Goal: Task Accomplishment & Management: Complete application form

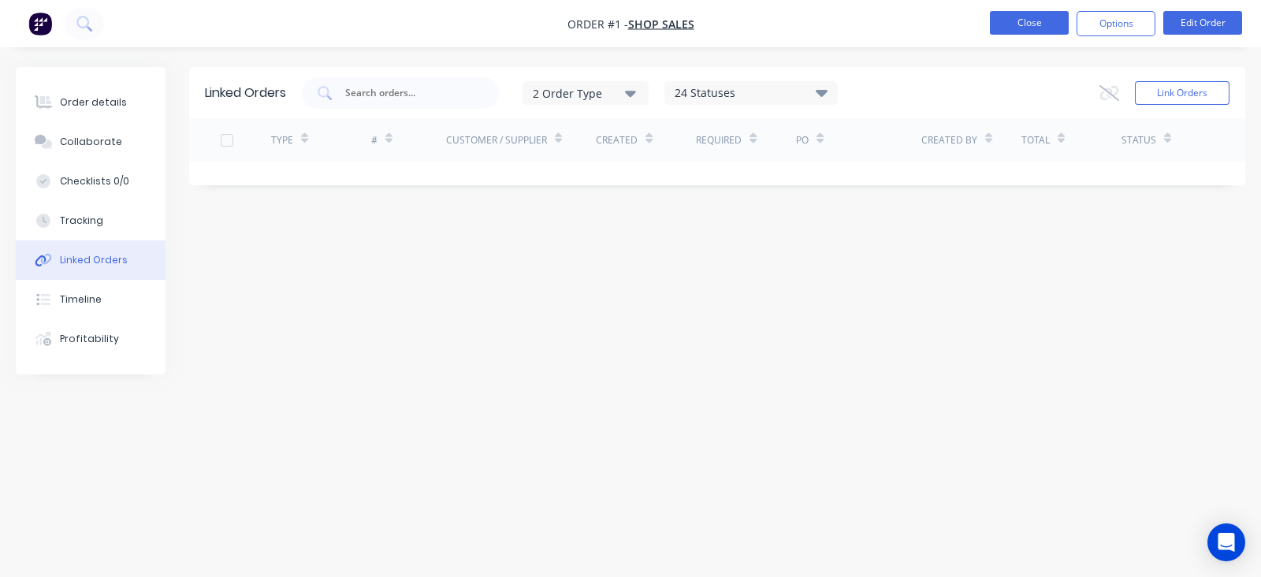
click at [1015, 22] on button "Close" at bounding box center [1029, 23] width 79 height 24
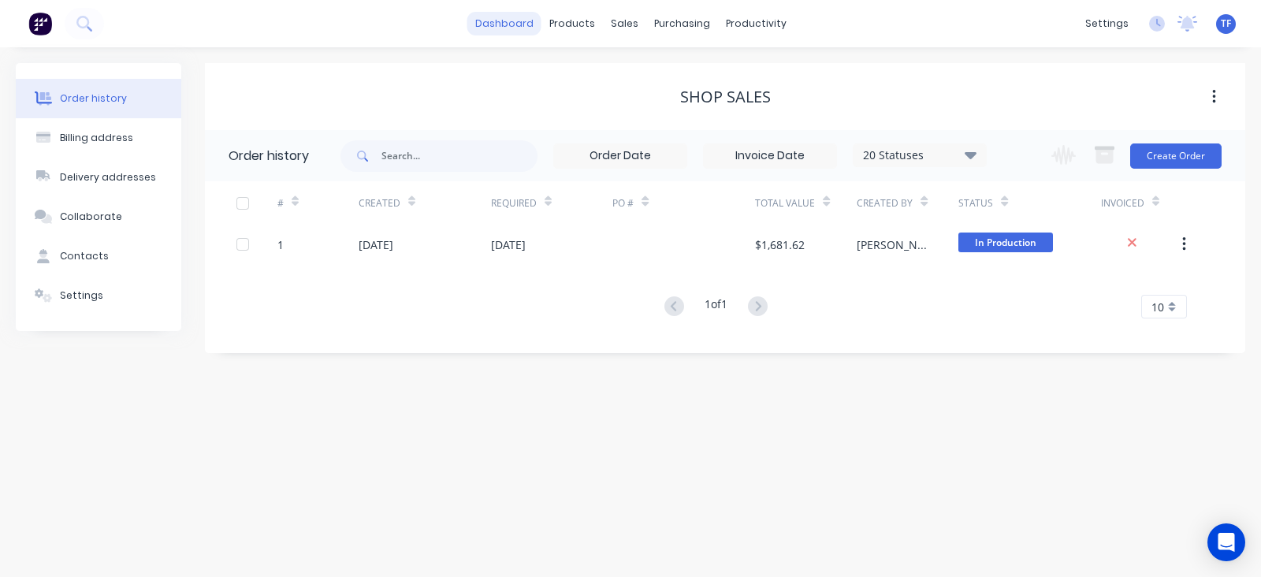
click at [511, 29] on link "dashboard" at bounding box center [504, 24] width 74 height 24
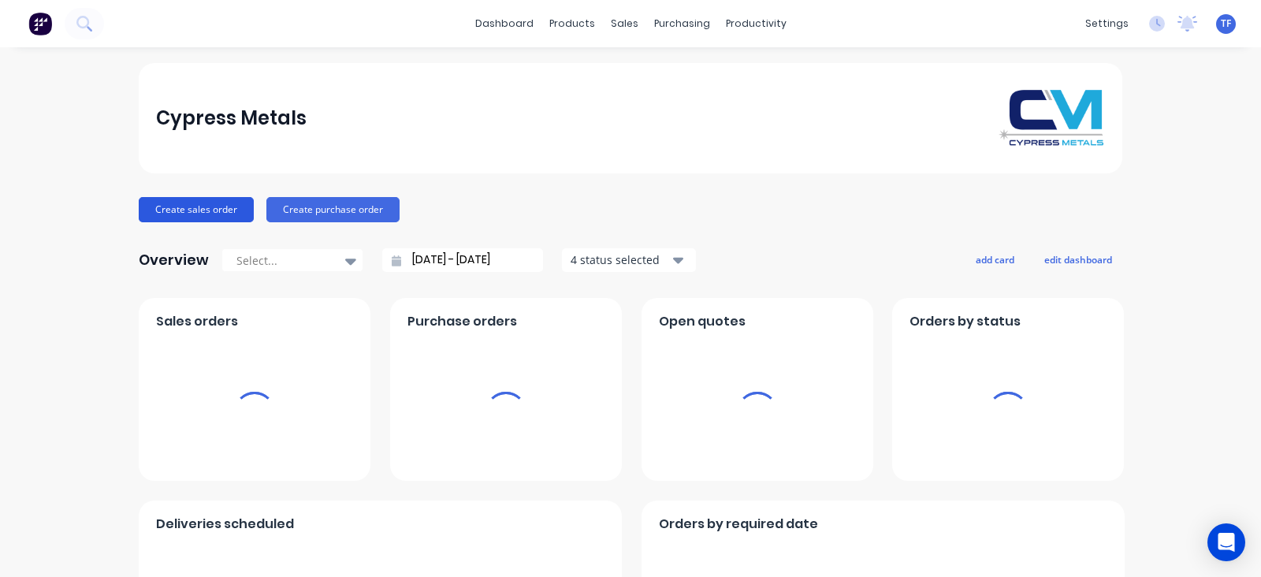
click at [160, 206] on button "Create sales order" at bounding box center [196, 209] width 115 height 25
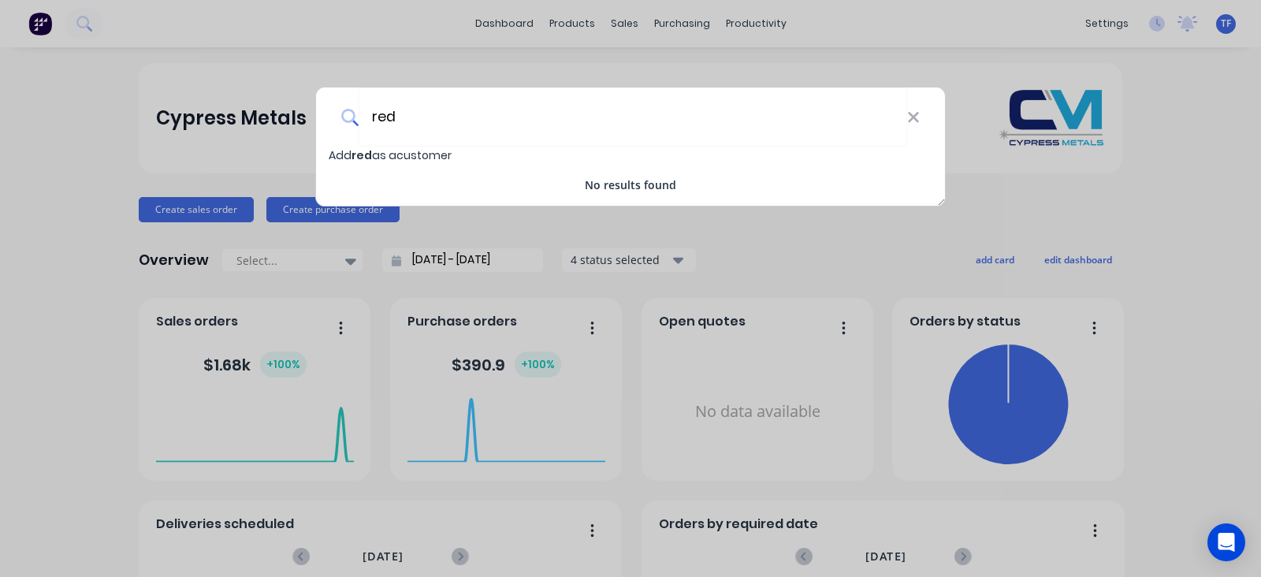
type input "red"
click at [911, 109] on icon at bounding box center [913, 117] width 13 height 17
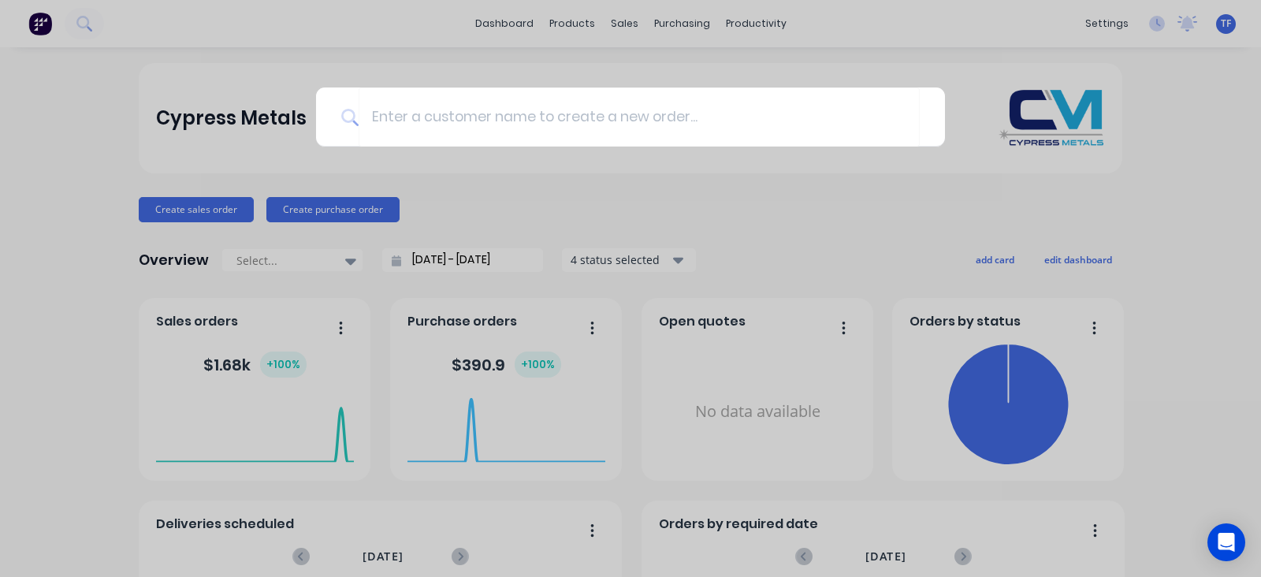
click at [953, 187] on div at bounding box center [630, 288] width 1261 height 577
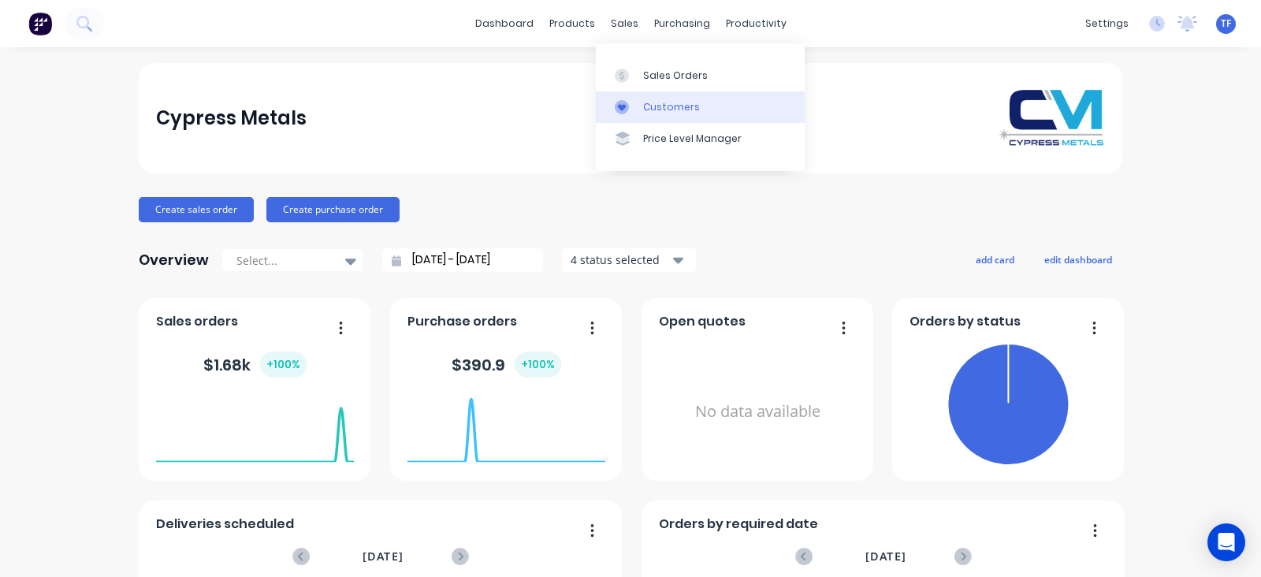
click at [607, 108] on link "Customers" at bounding box center [700, 107] width 209 height 32
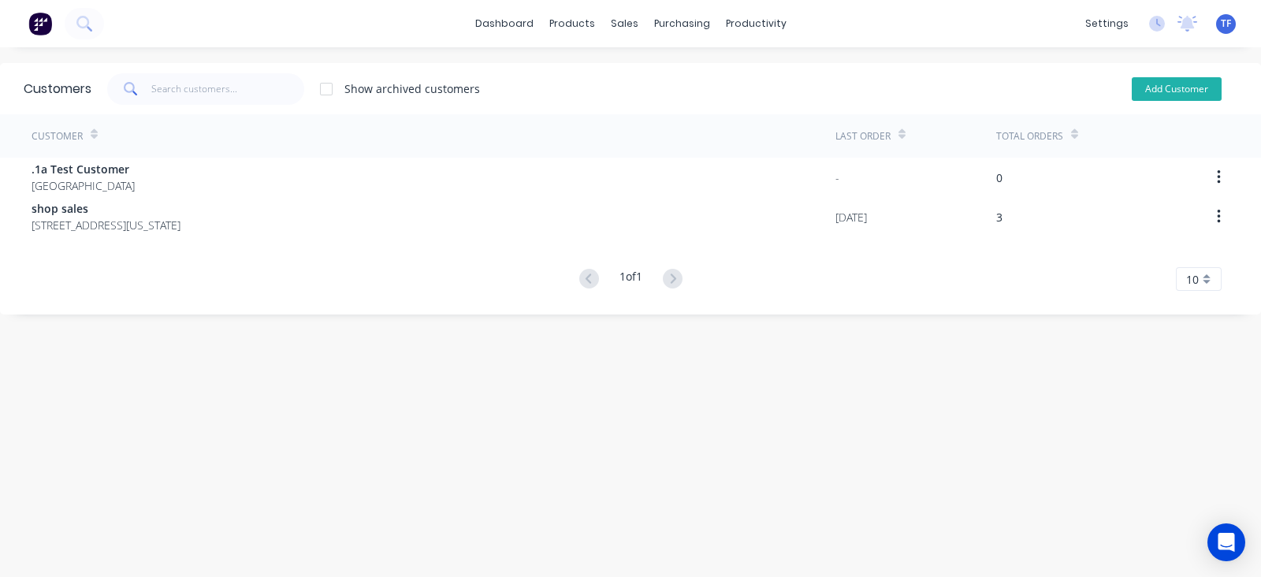
click at [1135, 87] on button "Add Customer" at bounding box center [1177, 89] width 90 height 24
select select "US"
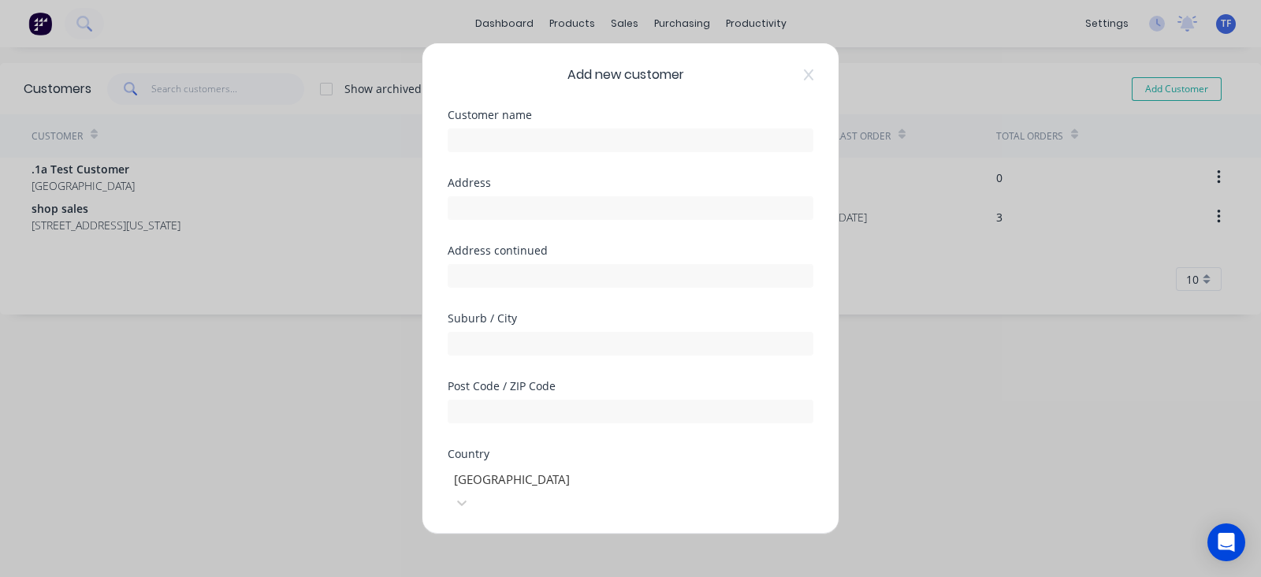
click at [681, 128] on div at bounding box center [631, 140] width 366 height 24
click at [674, 136] on input "text" at bounding box center [631, 140] width 366 height 24
type input "Redline systems"
type input "[STREET_ADDRESS]"
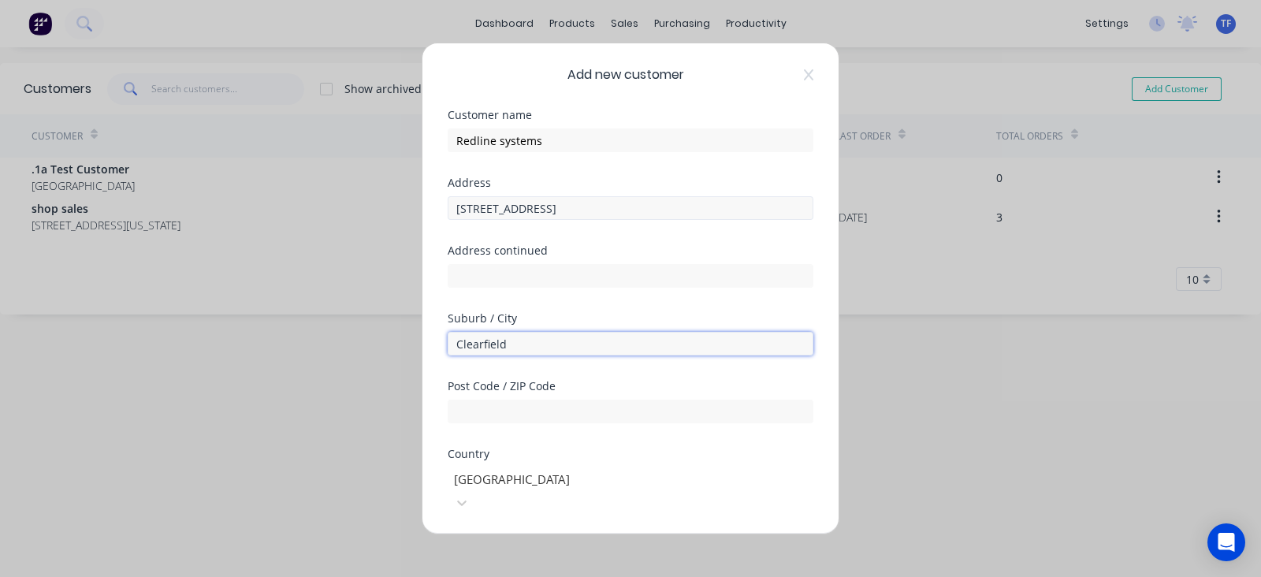
type input "Clearfield"
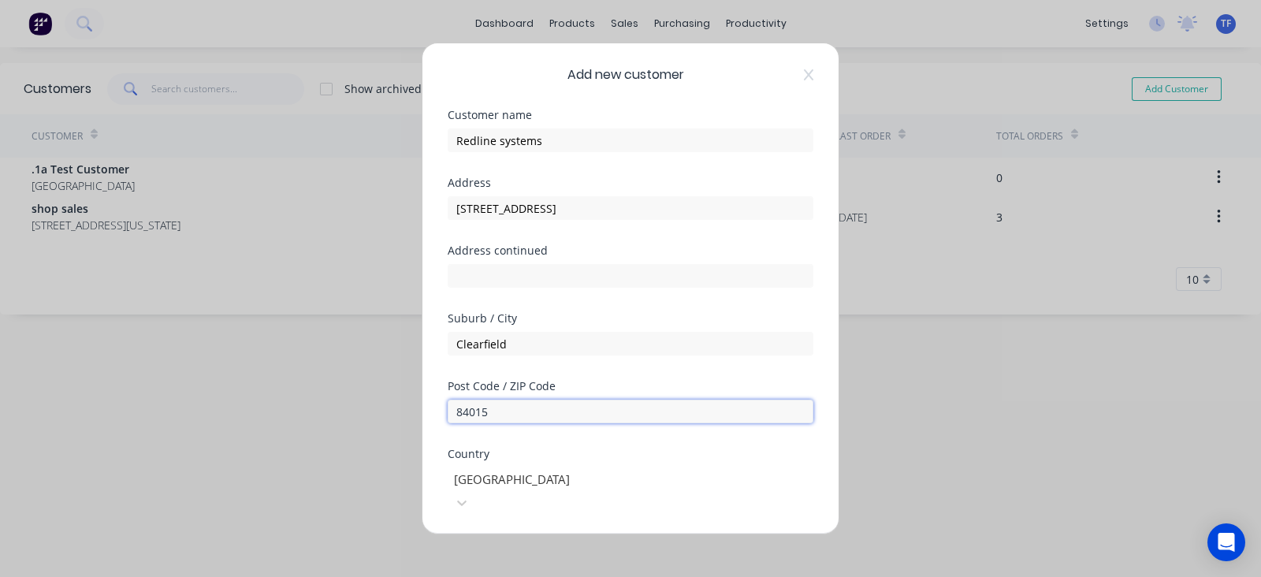
scroll to position [98, 0]
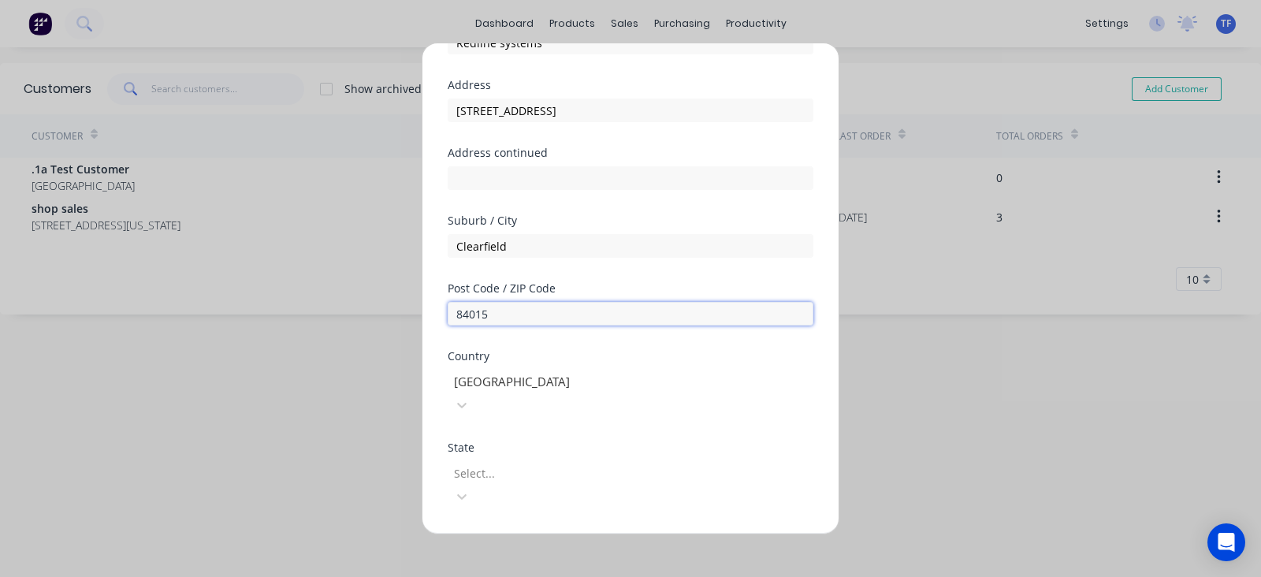
type input "84015"
click at [523, 463] on div at bounding box center [566, 473] width 227 height 20
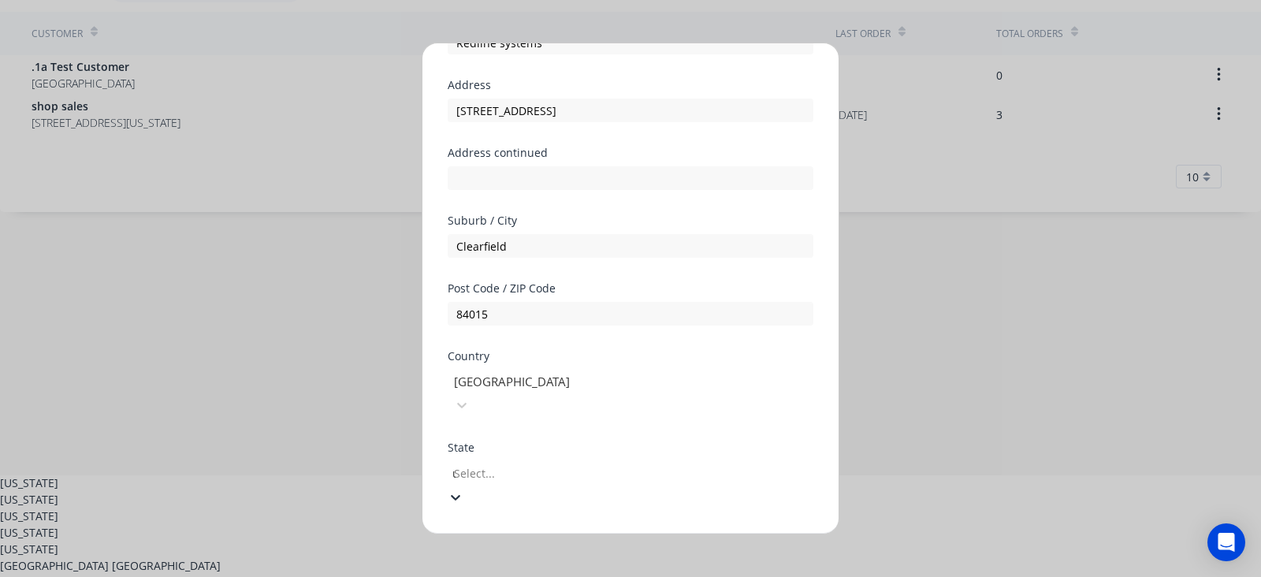
type input "ut"
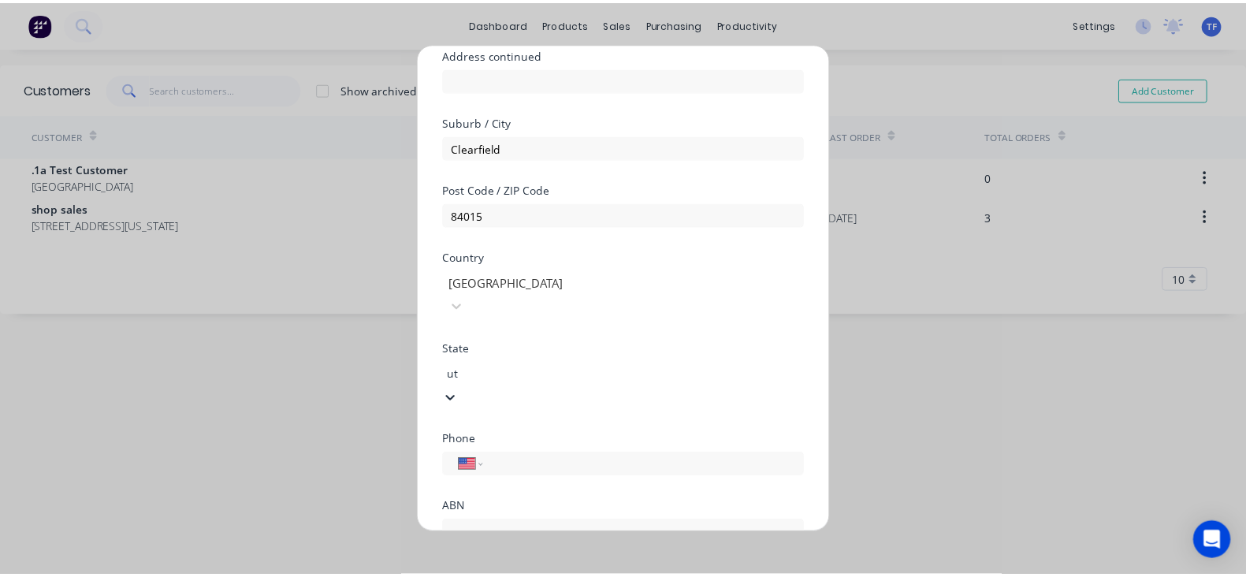
scroll to position [258, 0]
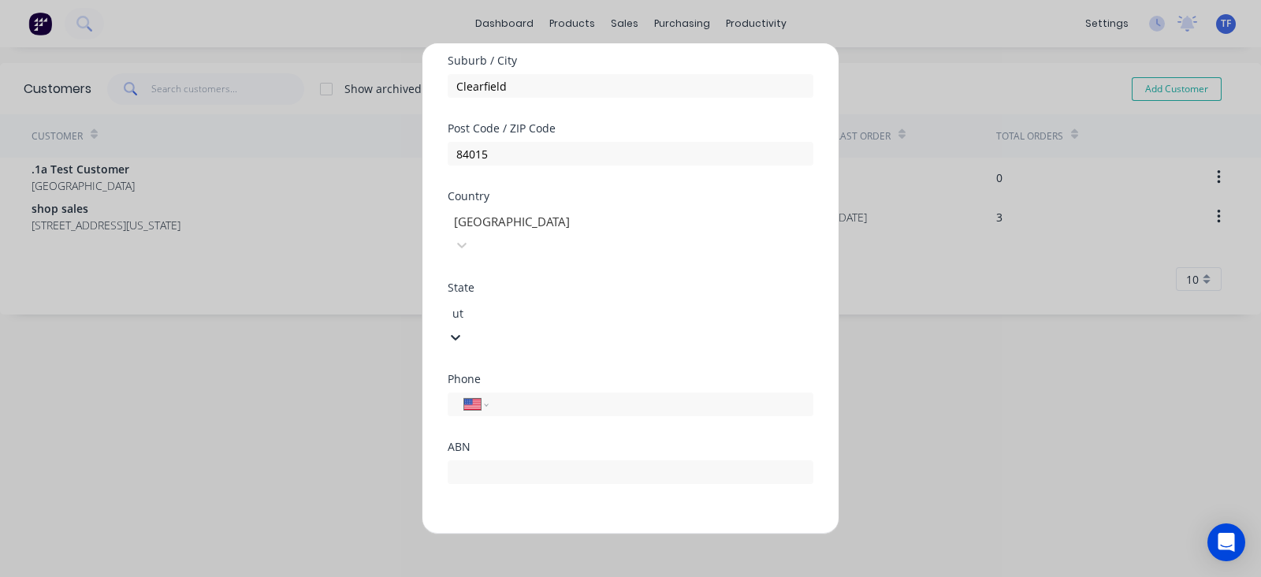
click at [598, 395] on input "tel" at bounding box center [648, 404] width 297 height 18
type input "[PHONE_NUMBER]"
click at [565, 534] on button "Save" at bounding box center [581, 546] width 87 height 25
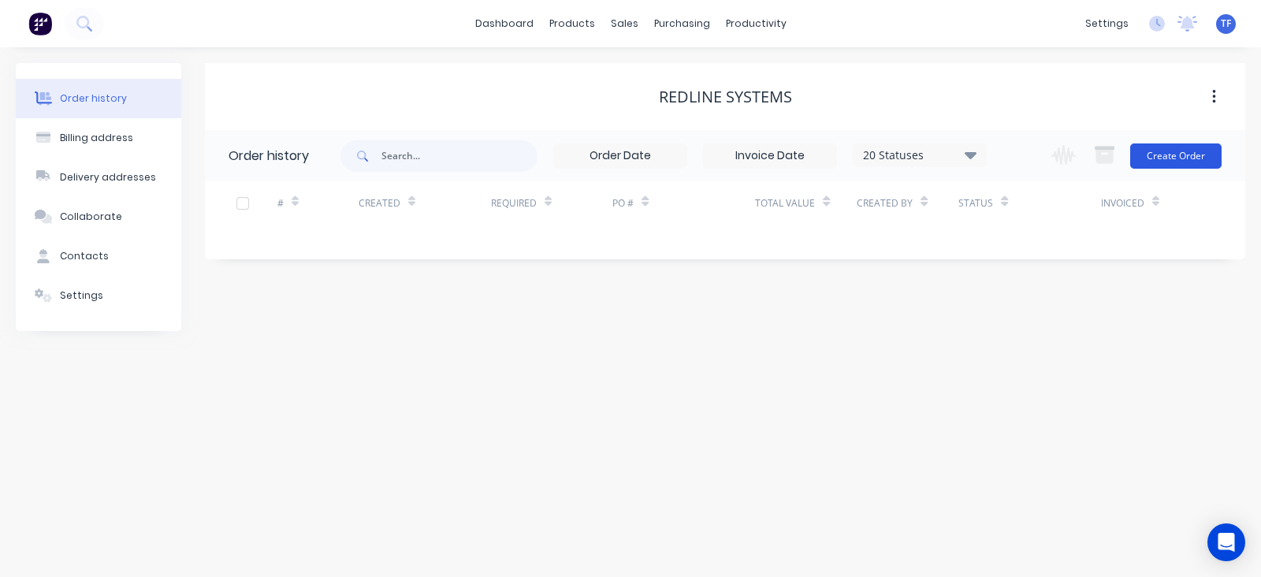
click at [1197, 155] on button "Create Order" at bounding box center [1175, 155] width 91 height 25
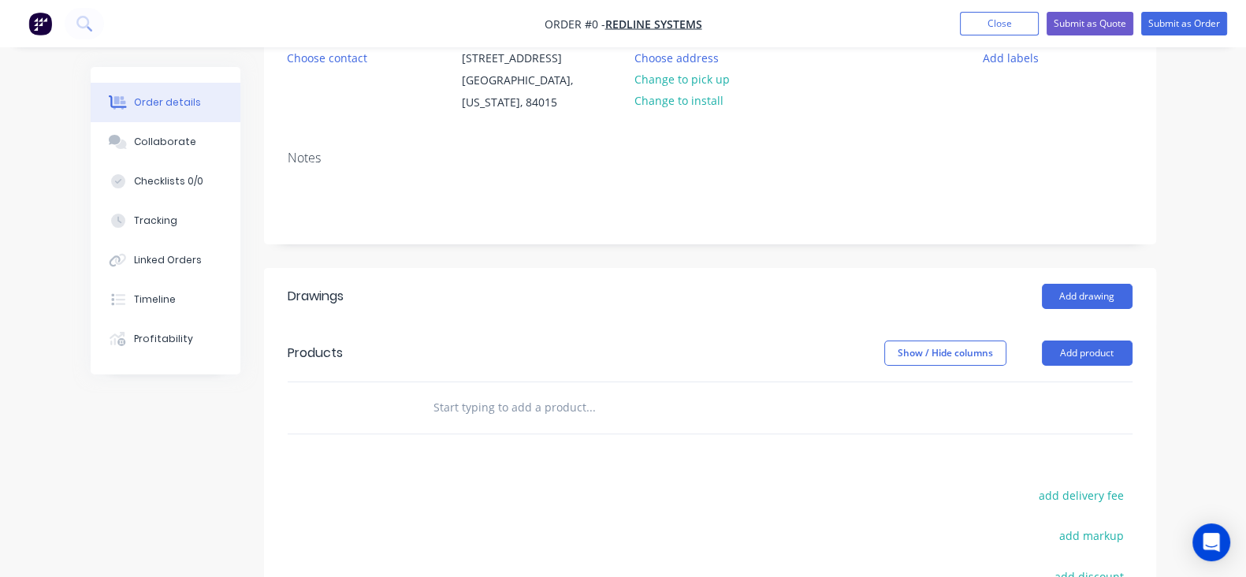
scroll to position [296, 0]
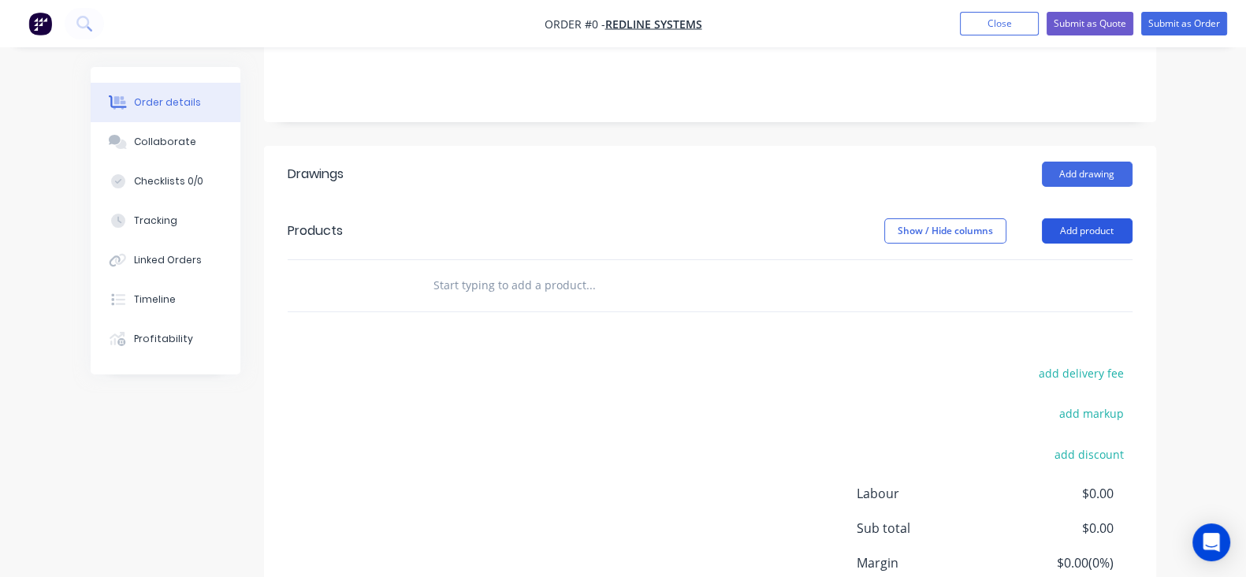
click at [1133, 218] on button "Add product" at bounding box center [1087, 230] width 91 height 25
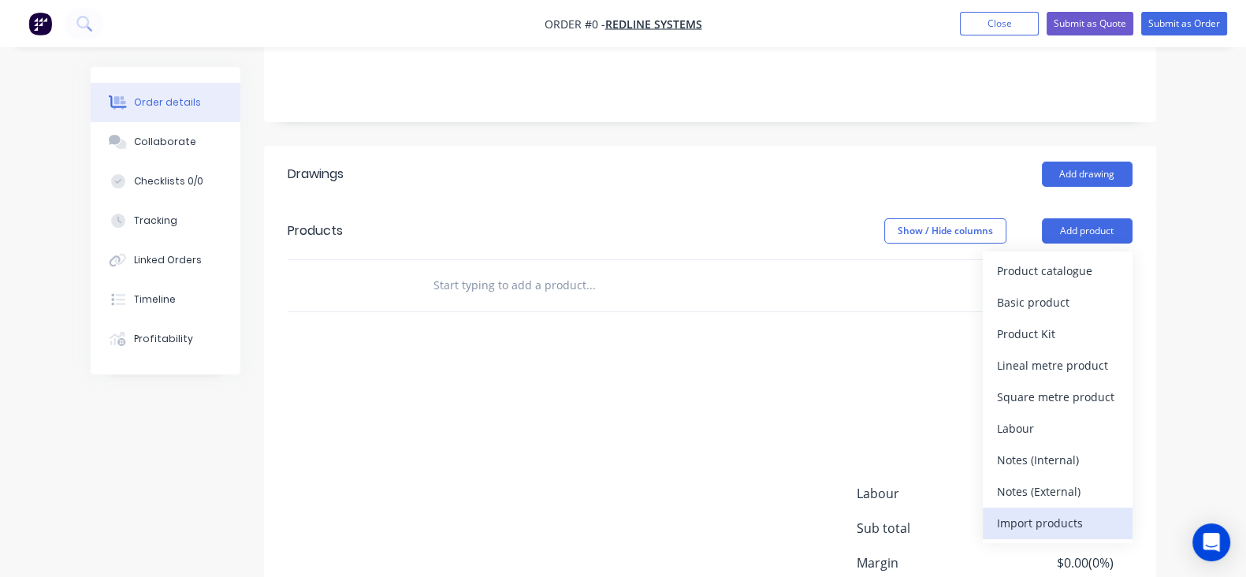
click at [1120, 508] on button "Import products" at bounding box center [1058, 524] width 150 height 32
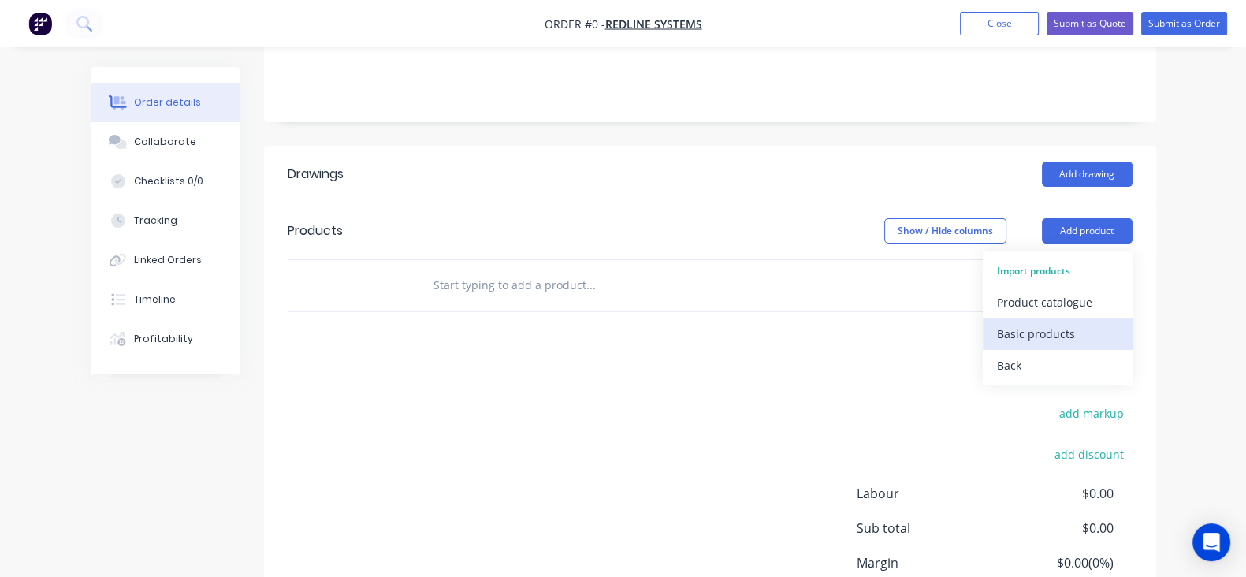
click at [1119, 322] on div "Basic products" at bounding box center [1057, 333] width 121 height 23
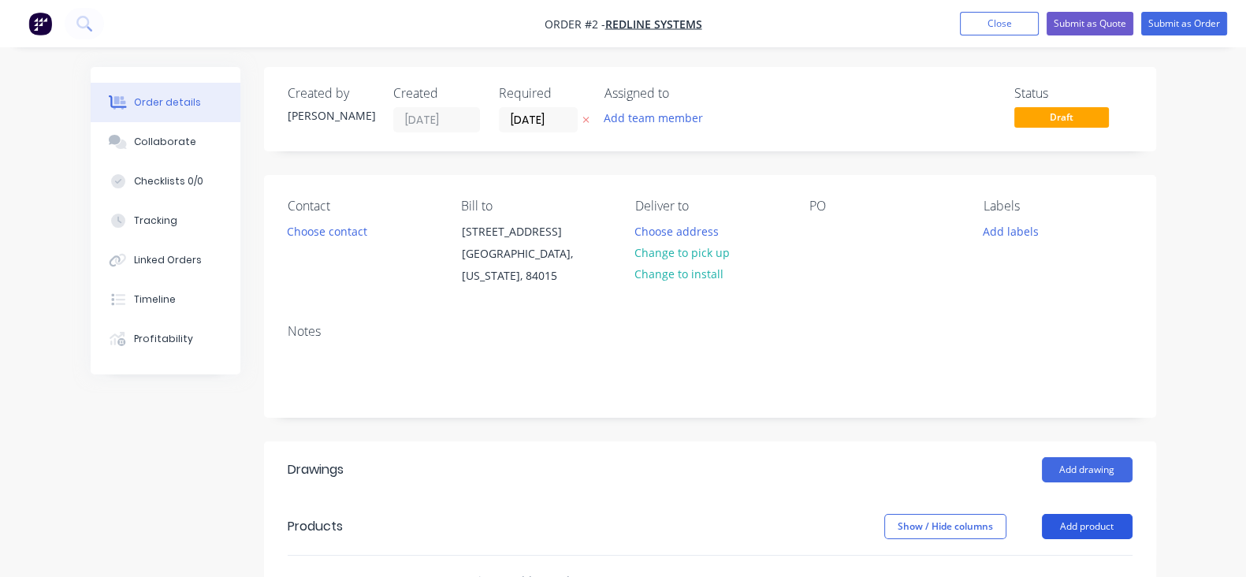
click at [1119, 518] on button "Add product" at bounding box center [1087, 526] width 91 height 25
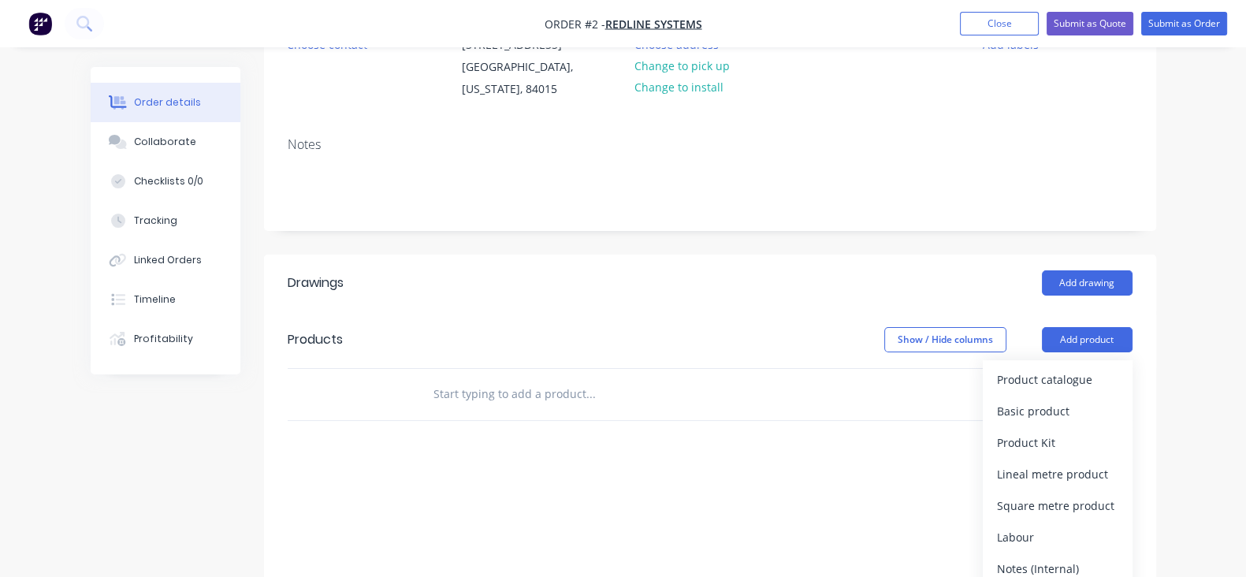
scroll to position [393, 0]
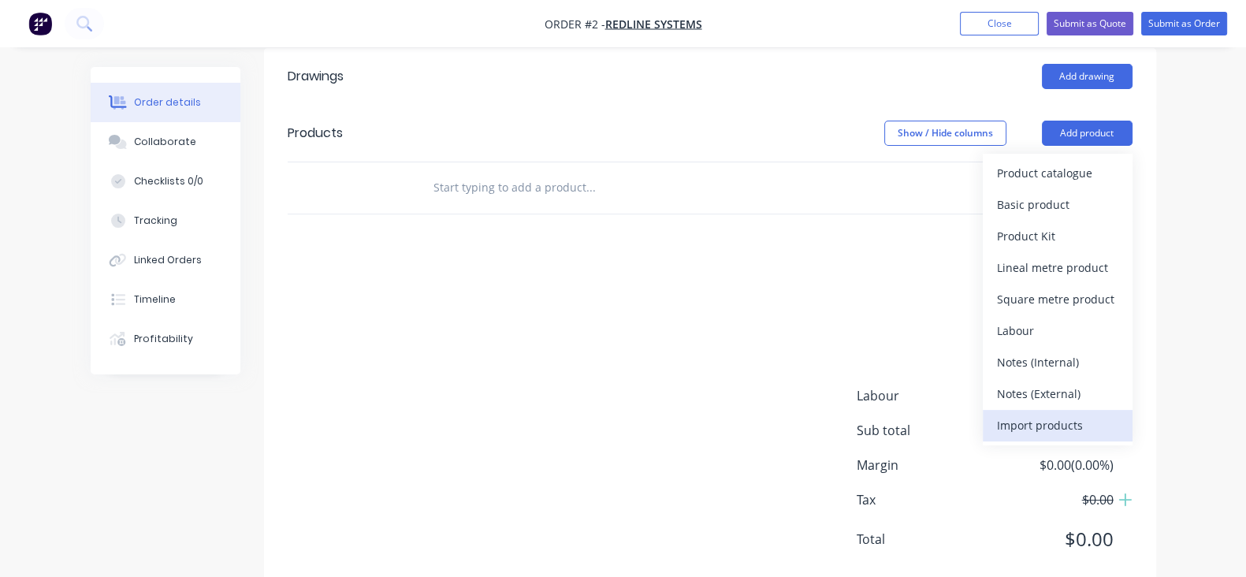
click at [1119, 414] on div "Import products" at bounding box center [1057, 425] width 121 height 23
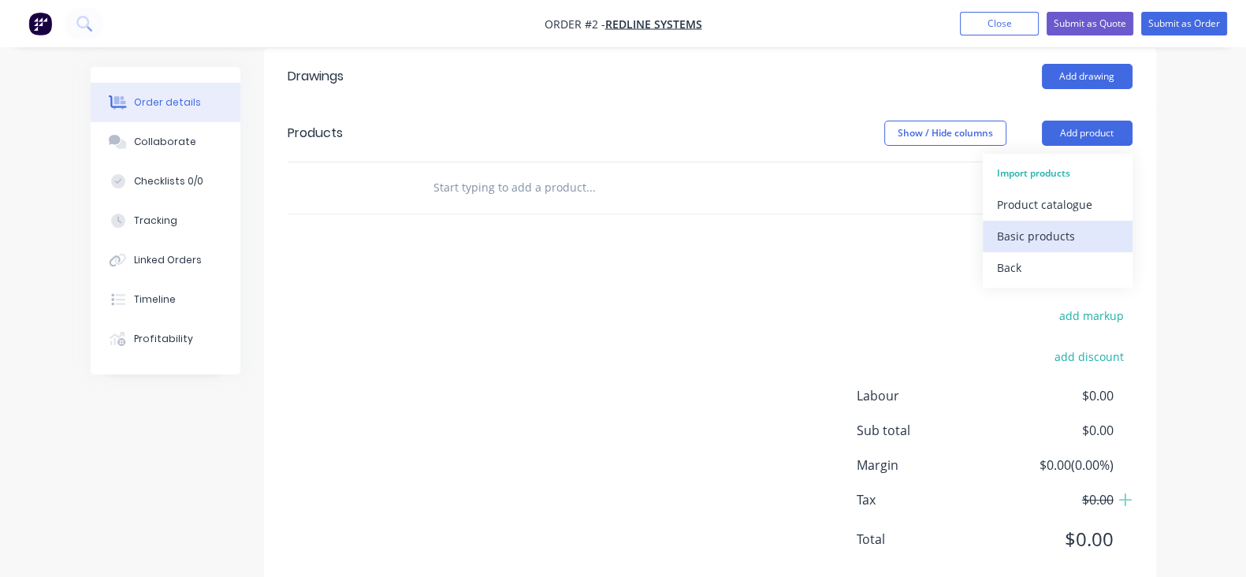
click at [1106, 230] on button "Basic products" at bounding box center [1058, 237] width 150 height 32
